Goal: Navigation & Orientation: Find specific page/section

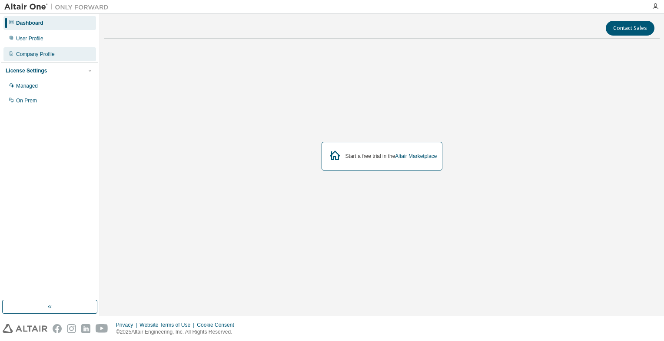
drag, startPoint x: 36, startPoint y: 52, endPoint x: 33, endPoint y: 54, distance: 4.5
click at [36, 52] on div "Company Profile" at bounding box center [35, 54] width 39 height 7
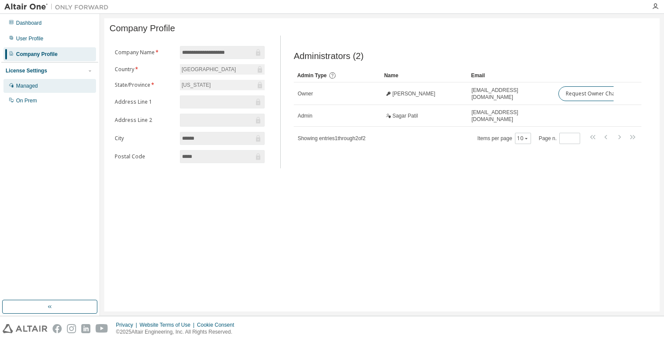
click at [36, 88] on div "Managed" at bounding box center [27, 86] width 22 height 7
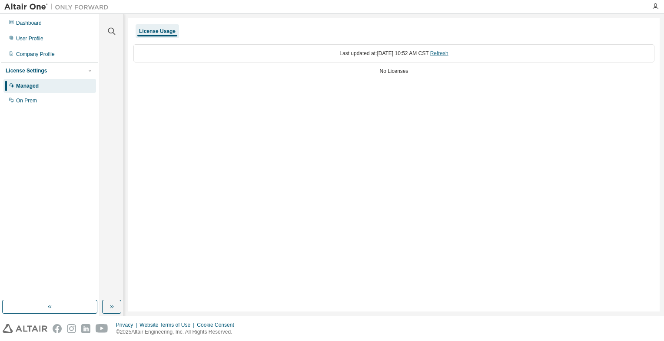
click at [448, 55] on link "Refresh" at bounding box center [439, 53] width 18 height 6
click at [18, 103] on div "On Prem" at bounding box center [26, 100] width 21 height 7
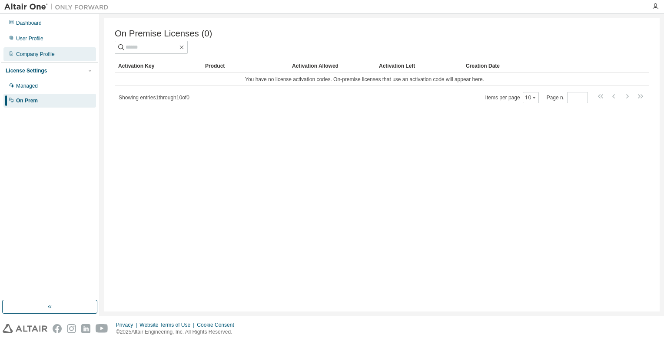
click at [39, 53] on div "Company Profile" at bounding box center [35, 54] width 39 height 7
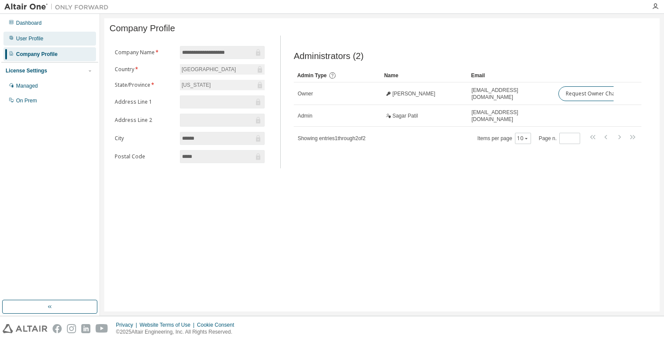
click at [30, 42] on div "User Profile" at bounding box center [29, 38] width 27 height 7
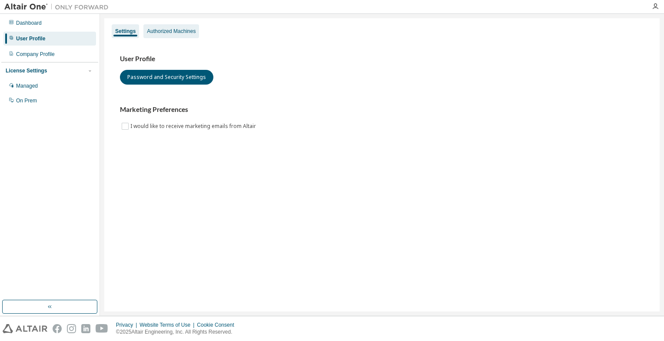
click at [161, 37] on div "Authorized Machines" at bounding box center [171, 31] width 56 height 14
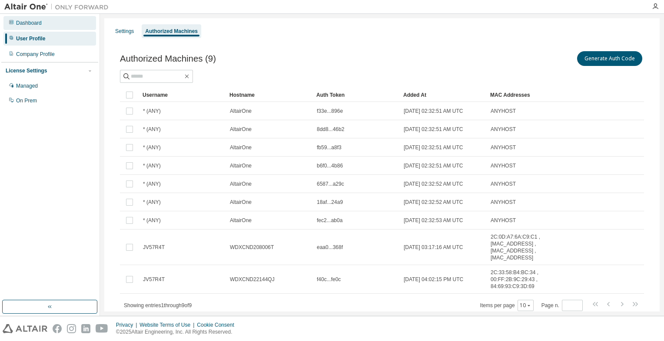
click at [35, 20] on div "Dashboard" at bounding box center [29, 23] width 26 height 7
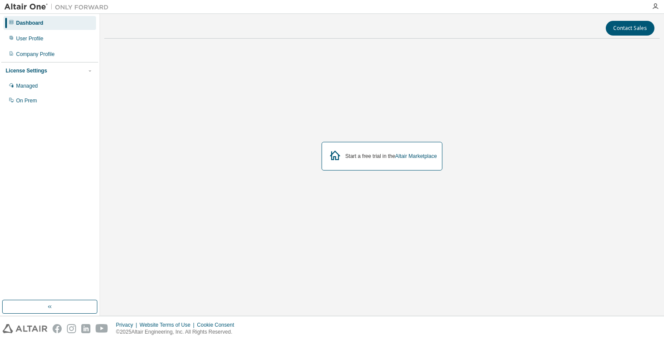
click at [341, 151] on icon at bounding box center [335, 156] width 16 height 16
drag, startPoint x: 335, startPoint y: 156, endPoint x: 465, endPoint y: 194, distance: 134.8
click at [336, 156] on icon at bounding box center [335, 156] width 16 height 16
click at [499, 192] on div "Start a free trial in the Altair Marketplace" at bounding box center [381, 157] width 555 height 222
click at [41, 44] on div "User Profile" at bounding box center [49, 39] width 93 height 14
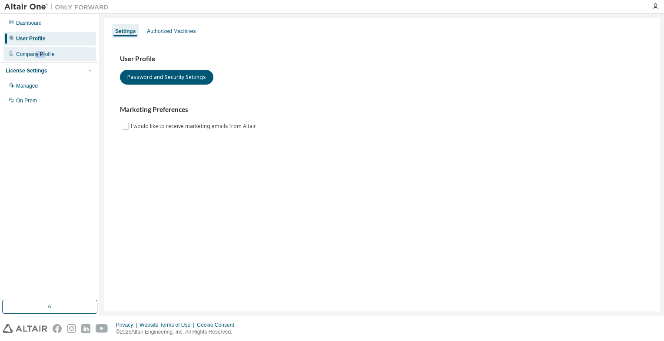
drag, startPoint x: 36, startPoint y: 55, endPoint x: 45, endPoint y: 50, distance: 9.7
click at [45, 51] on div "Company Profile" at bounding box center [35, 54] width 39 height 7
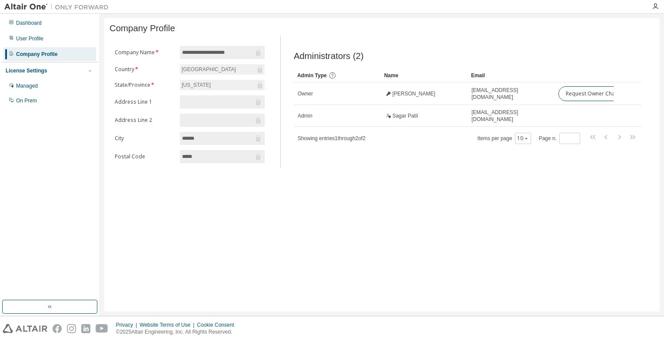
click at [371, 192] on div "**********" at bounding box center [381, 165] width 555 height 294
click at [191, 84] on div "Illinois" at bounding box center [196, 85] width 32 height 10
click at [354, 202] on div "**********" at bounding box center [381, 165] width 555 height 294
click at [58, 307] on button "button" at bounding box center [49, 307] width 95 height 14
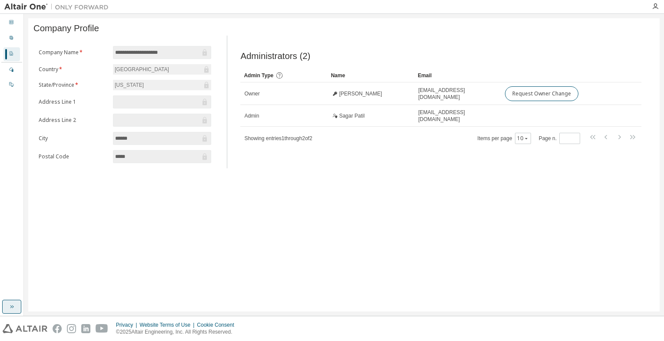
click at [13, 306] on icon "button" at bounding box center [13, 307] width 2 height 3
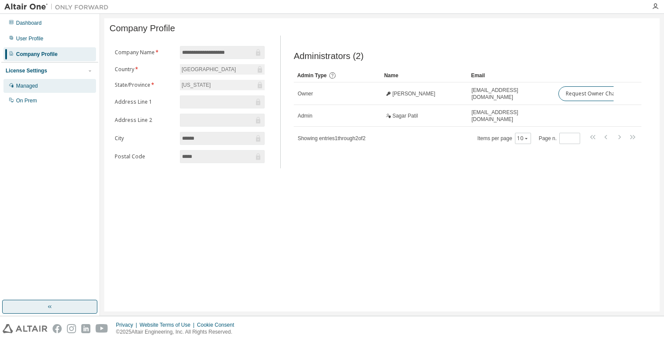
click at [52, 90] on div "Managed" at bounding box center [49, 86] width 93 height 14
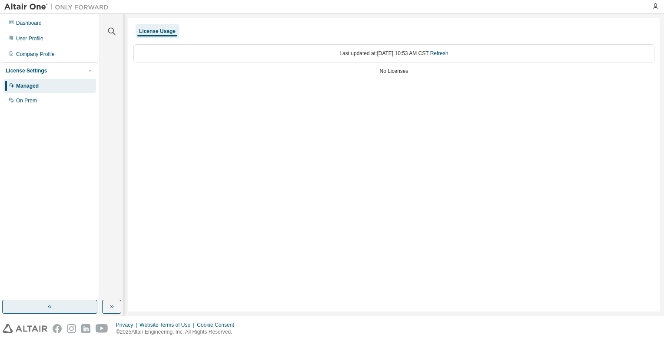
click at [152, 33] on div "License Usage" at bounding box center [157, 31] width 36 height 7
click at [295, 40] on div "Last updated at: Tue 2025-08-12 10:53 AM CST Refresh No Licenses" at bounding box center [393, 60] width 521 height 43
click at [331, 63] on div "Last updated at: Tue 2025-08-12 10:53 AM CST Refresh No Licenses" at bounding box center [393, 60] width 521 height 43
click at [396, 73] on div "No Licenses" at bounding box center [393, 71] width 521 height 7
click at [448, 54] on link "Refresh" at bounding box center [439, 53] width 18 height 6
